Goal: Information Seeking & Learning: Learn about a topic

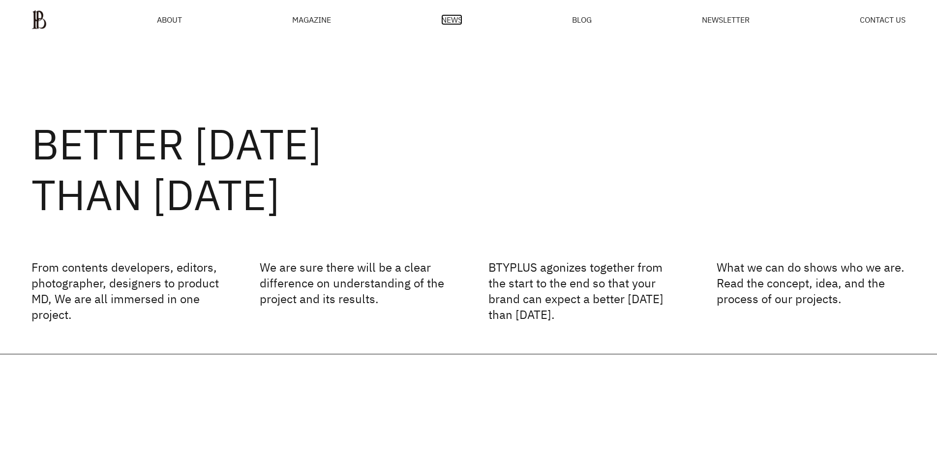
click at [448, 20] on span "NEWS" at bounding box center [451, 20] width 21 height 8
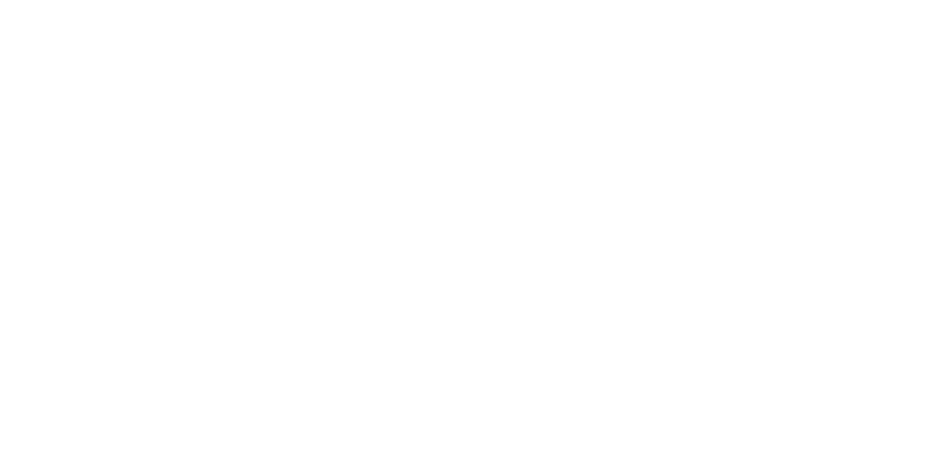
click at [0, 0] on html at bounding box center [0, 0] width 0 height 0
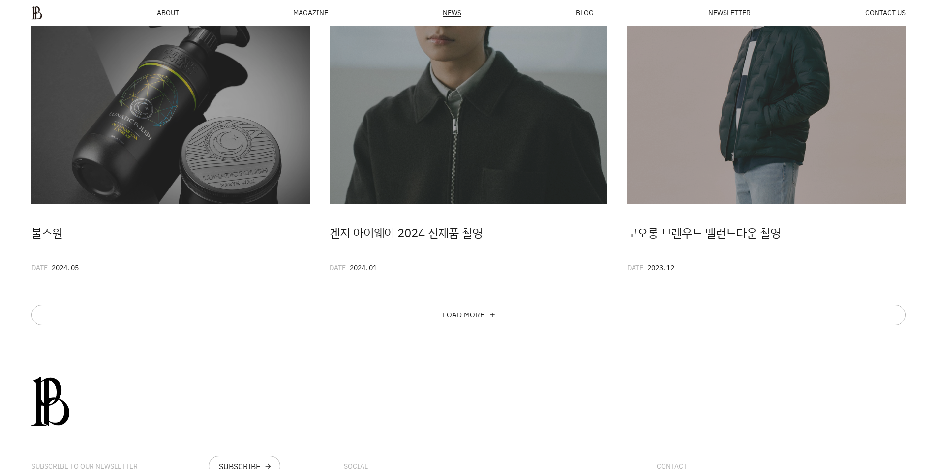
scroll to position [718, 0]
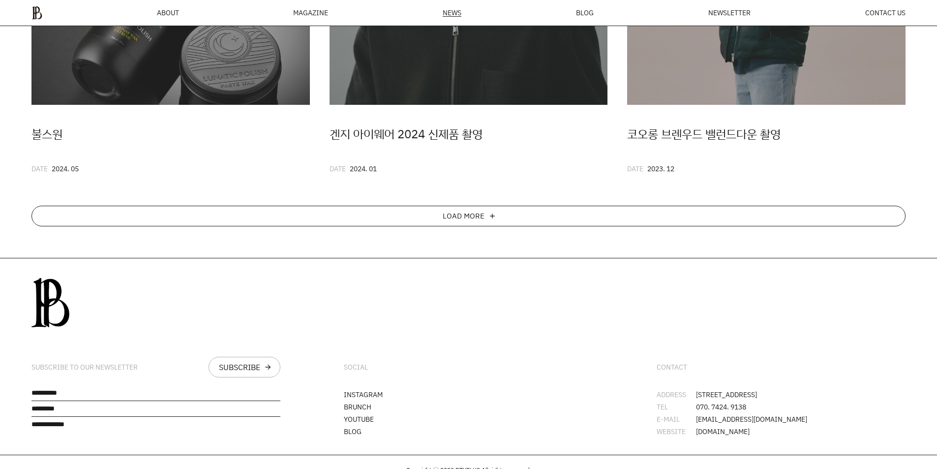
click at [462, 216] on div "LOAD MORE" at bounding box center [464, 216] width 42 height 8
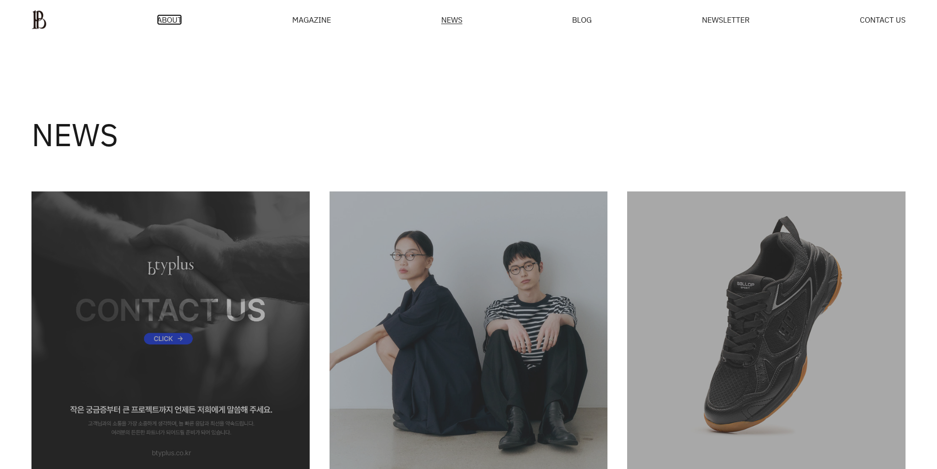
click at [173, 17] on span "ABOUT" at bounding box center [169, 20] width 25 height 8
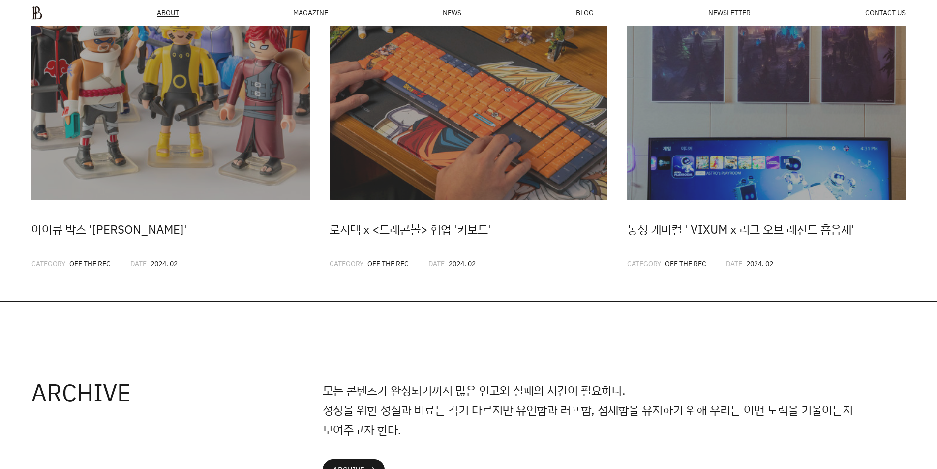
scroll to position [2264, 0]
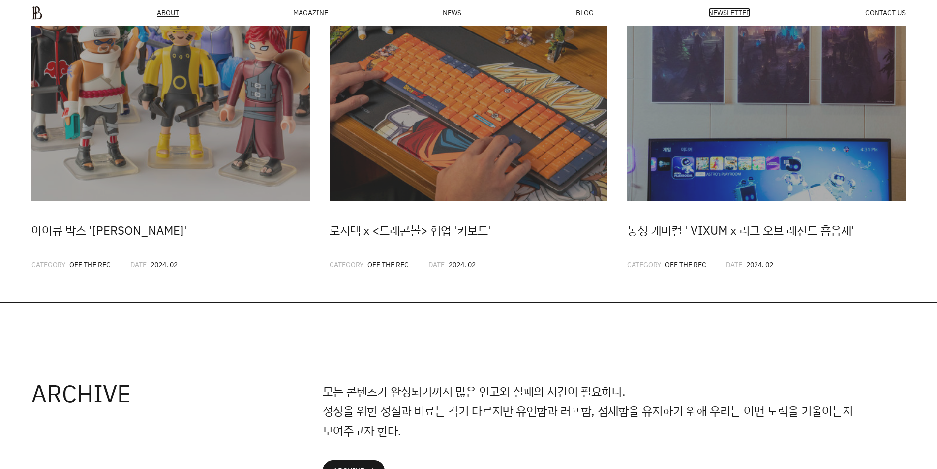
click at [730, 13] on span "NEWSLETTER" at bounding box center [729, 12] width 42 height 7
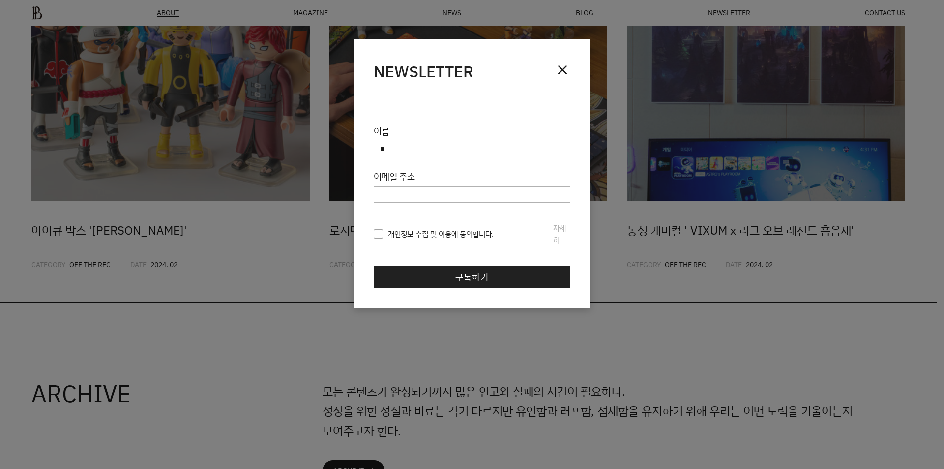
click at [586, 14] on div "닫기 NEWSLETTER close 이름 이메일 주소 개인정보 수집 및 이용 동의 회사명(이하 ‘회사’라 한다)는 개인정보 보호법 제30조에 …" at bounding box center [472, 234] width 944 height 469
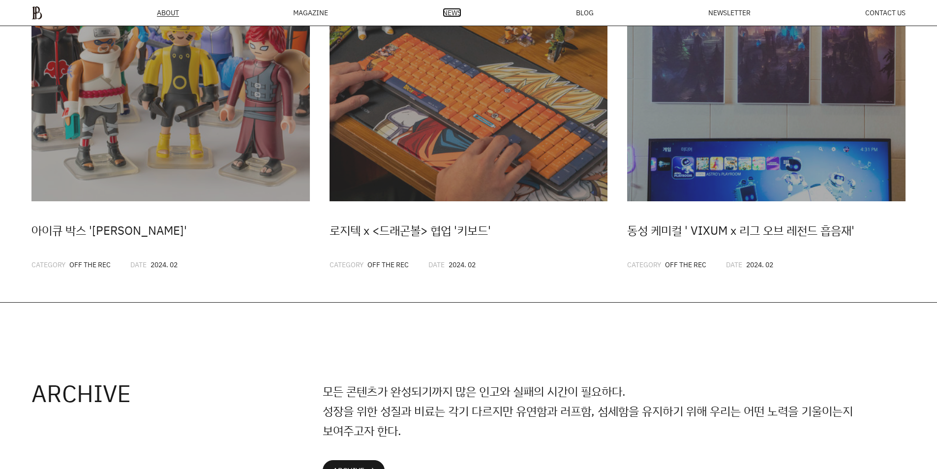
click at [450, 13] on span "NEWS" at bounding box center [452, 12] width 19 height 7
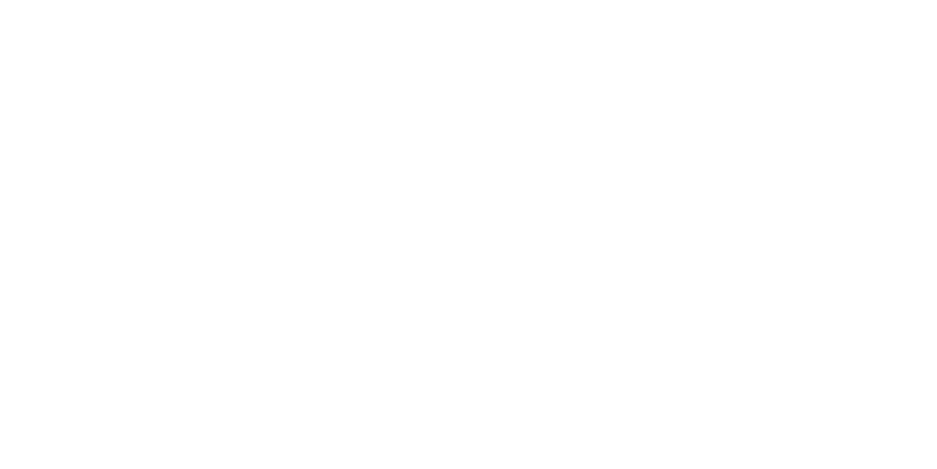
click at [0, 0] on html at bounding box center [0, 0] width 0 height 0
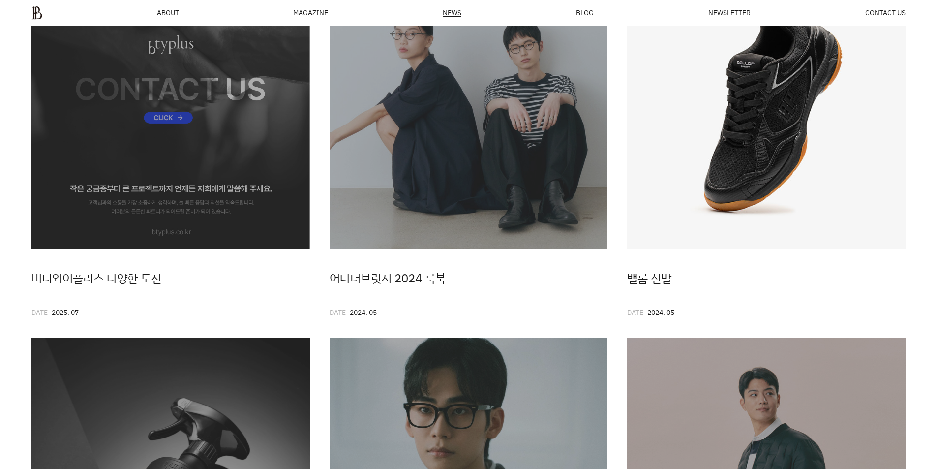
scroll to position [232, 0]
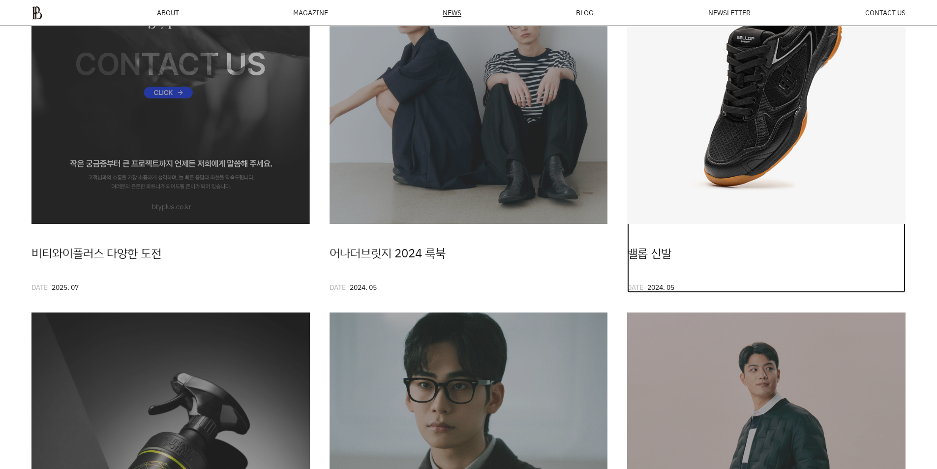
click at [753, 161] on img at bounding box center [766, 84] width 278 height 278
